Goal: Book appointment/travel/reservation

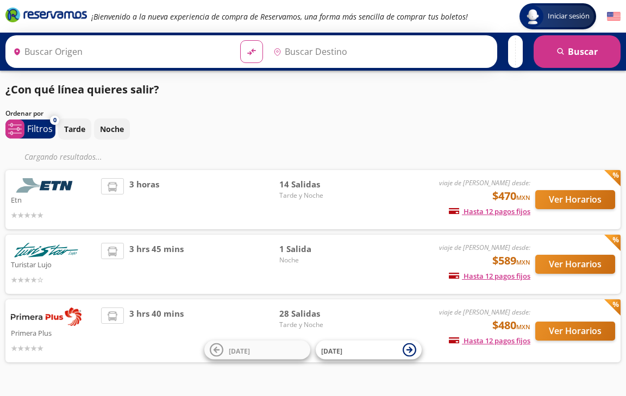
type input "Querétaro, Querétaro"
type input "[GEOGRAPHIC_DATA], [GEOGRAPHIC_DATA]"
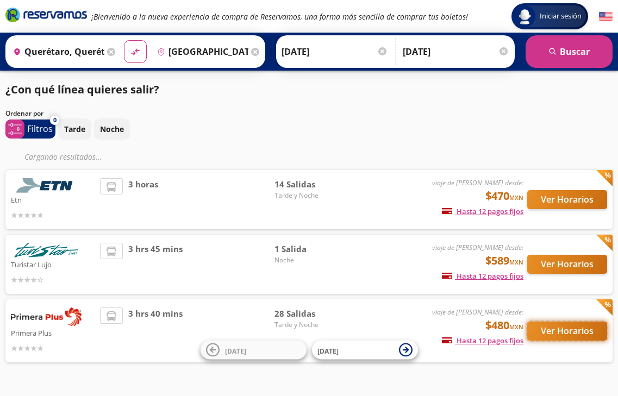
click at [553, 330] on button "Ver Horarios" at bounding box center [567, 331] width 80 height 19
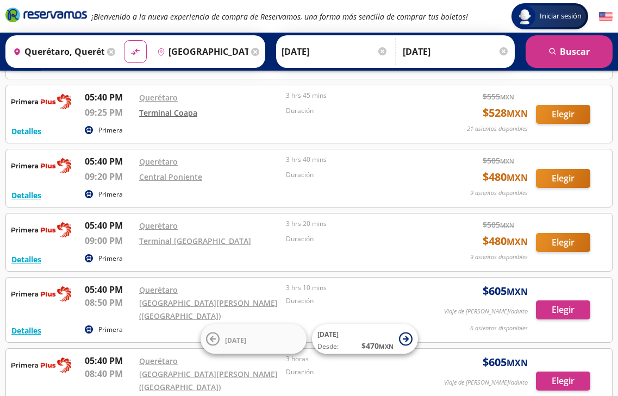
scroll to position [269, 0]
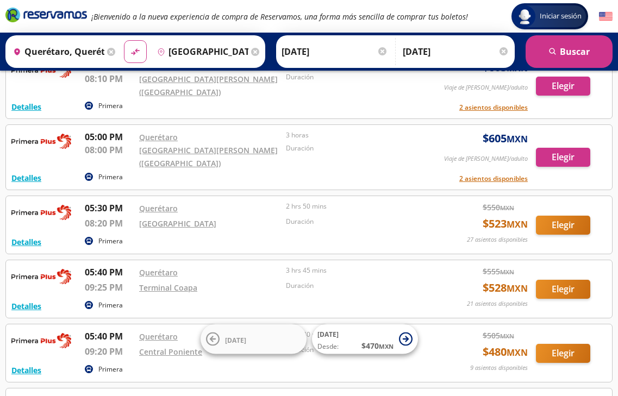
click at [378, 50] on div at bounding box center [382, 51] width 8 height 8
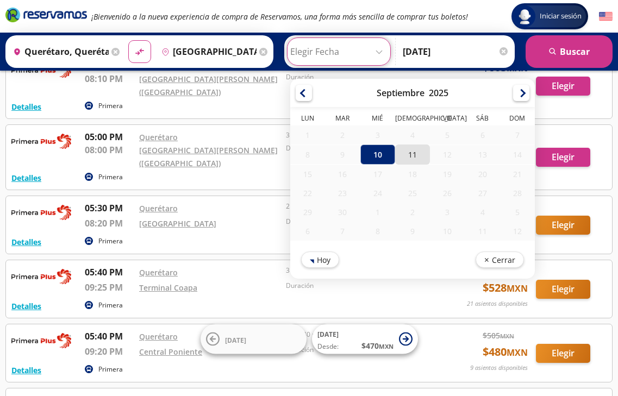
click at [402, 153] on div "11" at bounding box center [412, 154] width 35 height 20
type input "[DATE]"
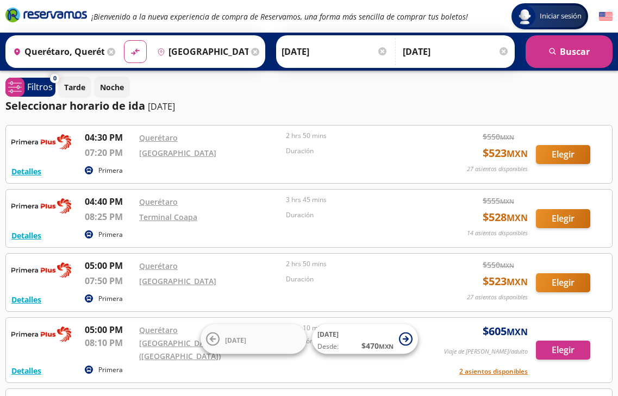
scroll to position [0, 0]
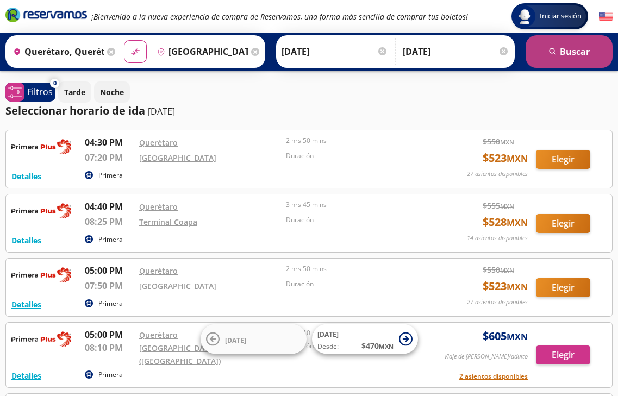
click at [567, 48] on button "search [GEOGRAPHIC_DATA]" at bounding box center [568, 51] width 87 height 33
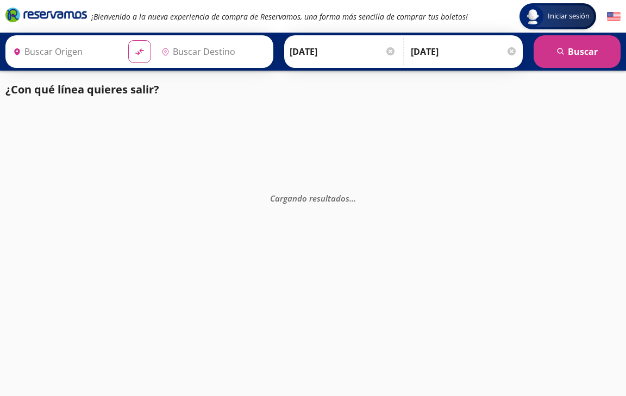
type input "Querétaro, Querétaro"
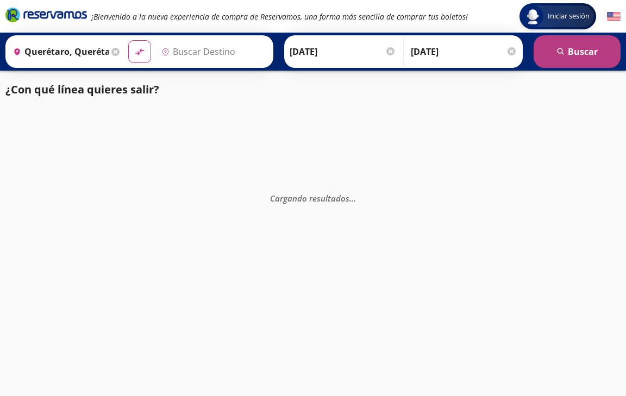
type input "[GEOGRAPHIC_DATA], [GEOGRAPHIC_DATA]"
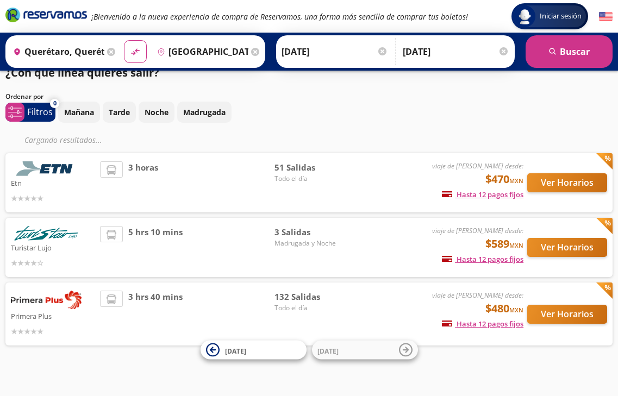
scroll to position [26, 0]
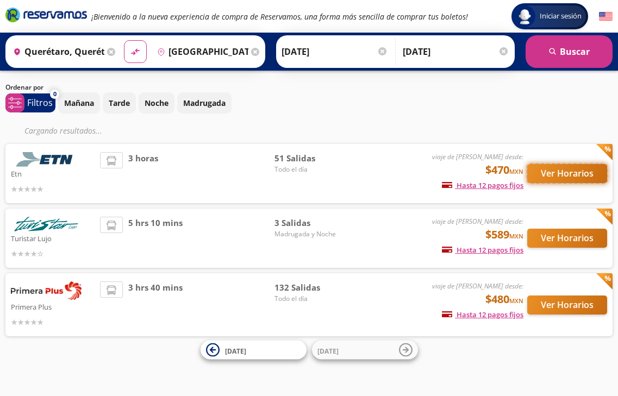
click at [570, 172] on button "Ver Horarios" at bounding box center [567, 173] width 80 height 19
